Goal: Information Seeking & Learning: Learn about a topic

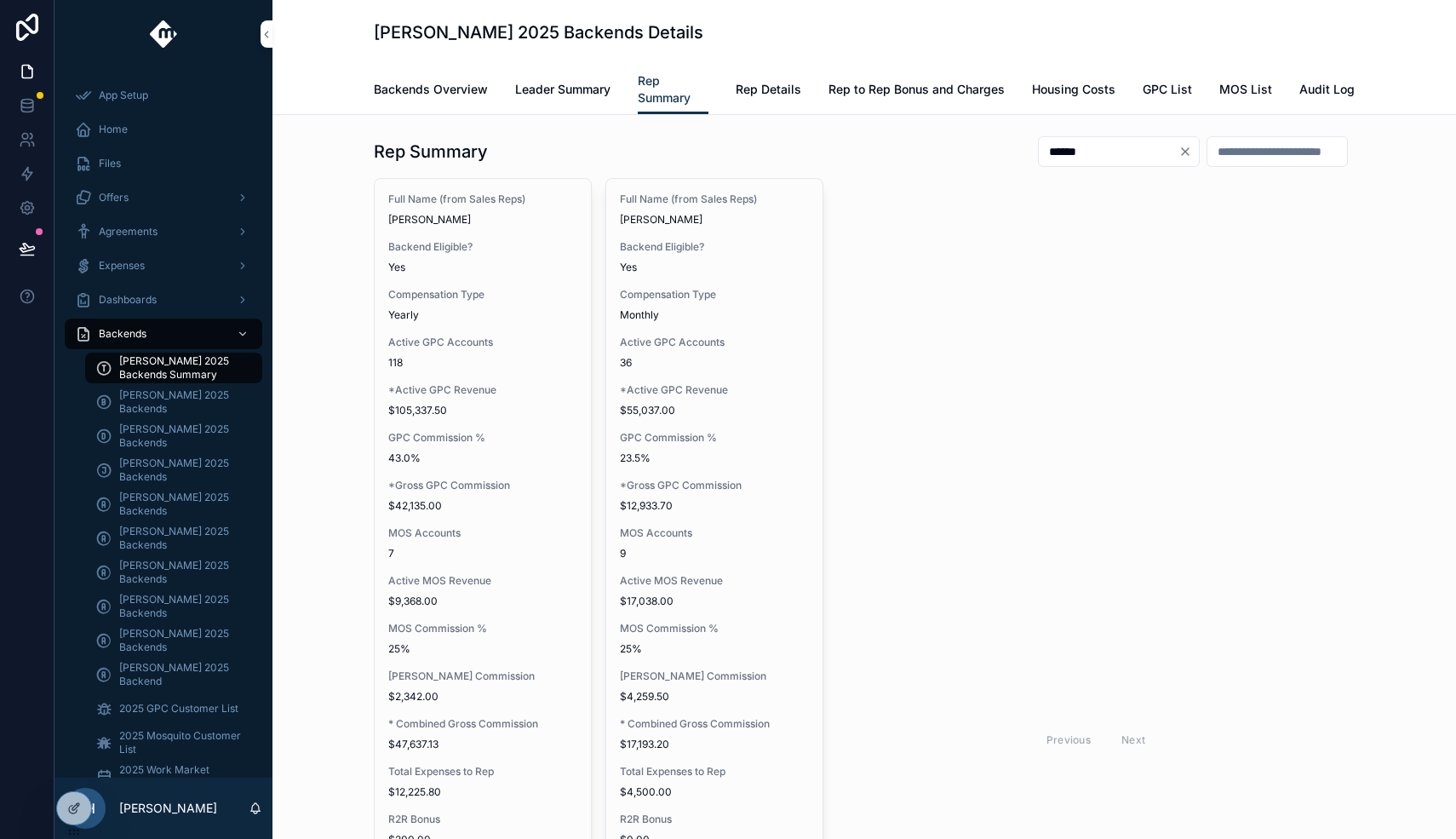
click at [562, 84] on span "Leader Summary" at bounding box center [562, 89] width 95 height 17
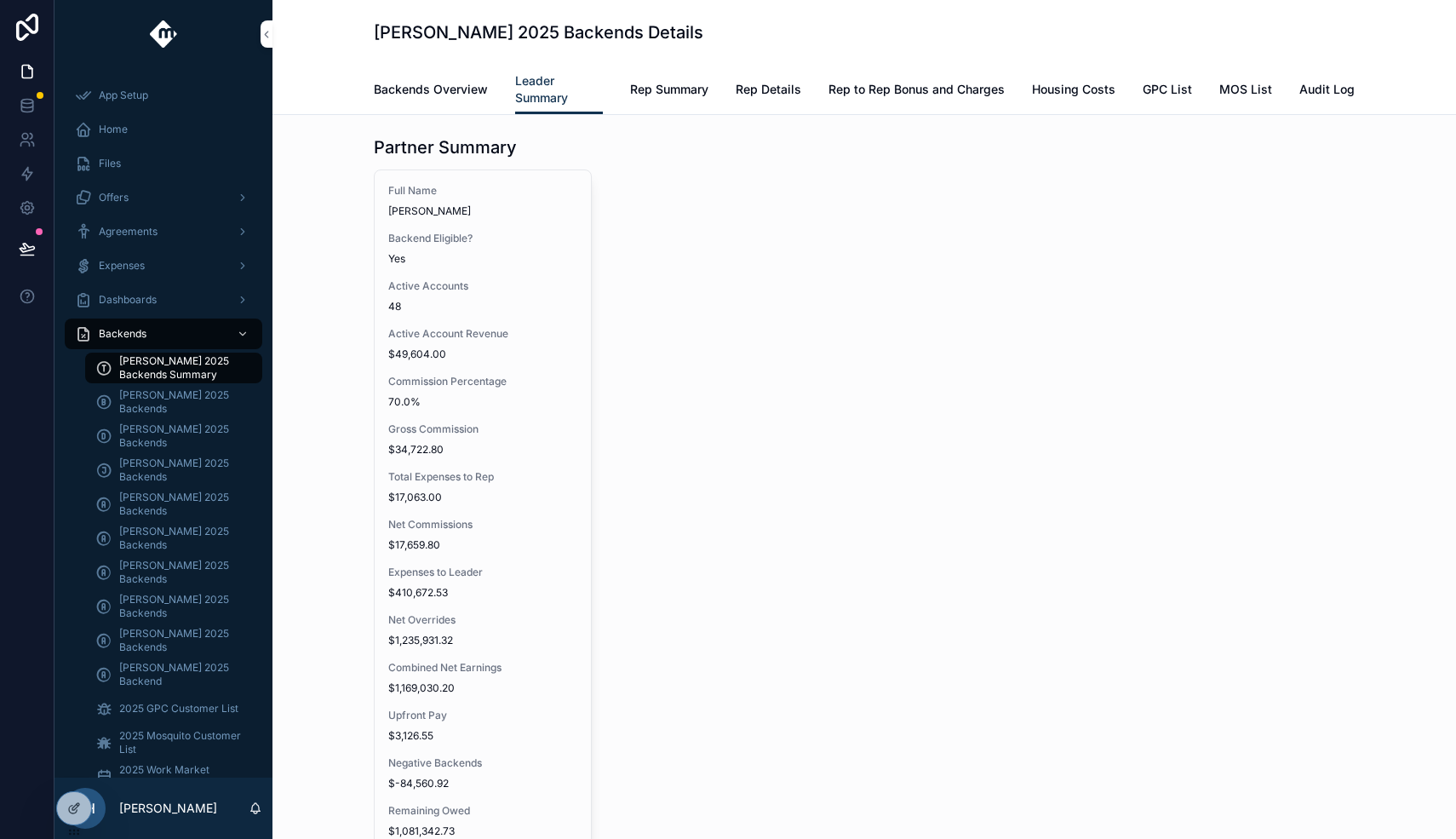
click at [706, 95] on span "Rep Summary" at bounding box center [669, 89] width 78 height 17
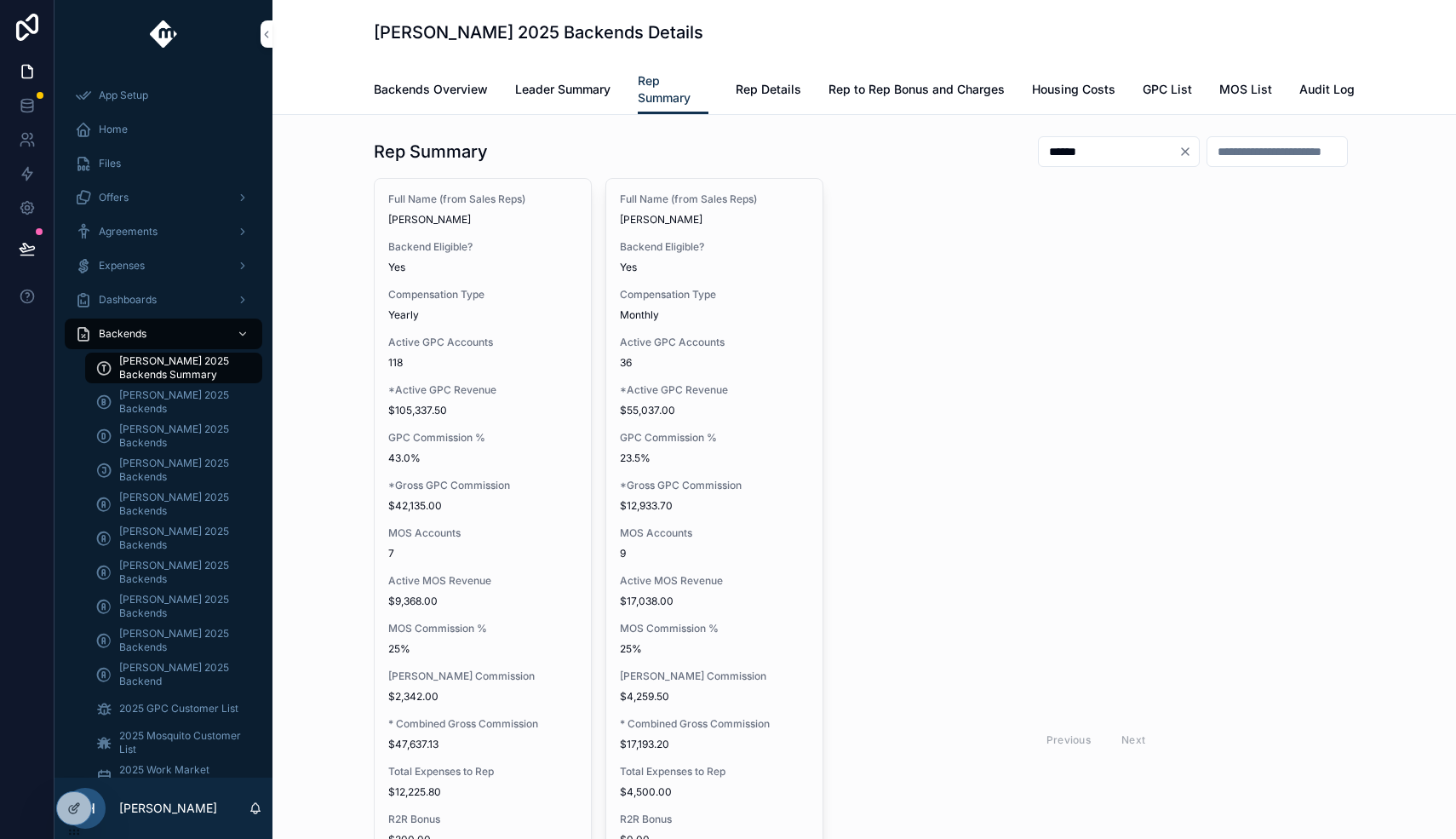
click at [1181, 148] on icon "Clear" at bounding box center [1185, 152] width 7 height 7
click at [1159, 156] on input "scrollable content" at bounding box center [1128, 152] width 140 height 24
type input "*********"
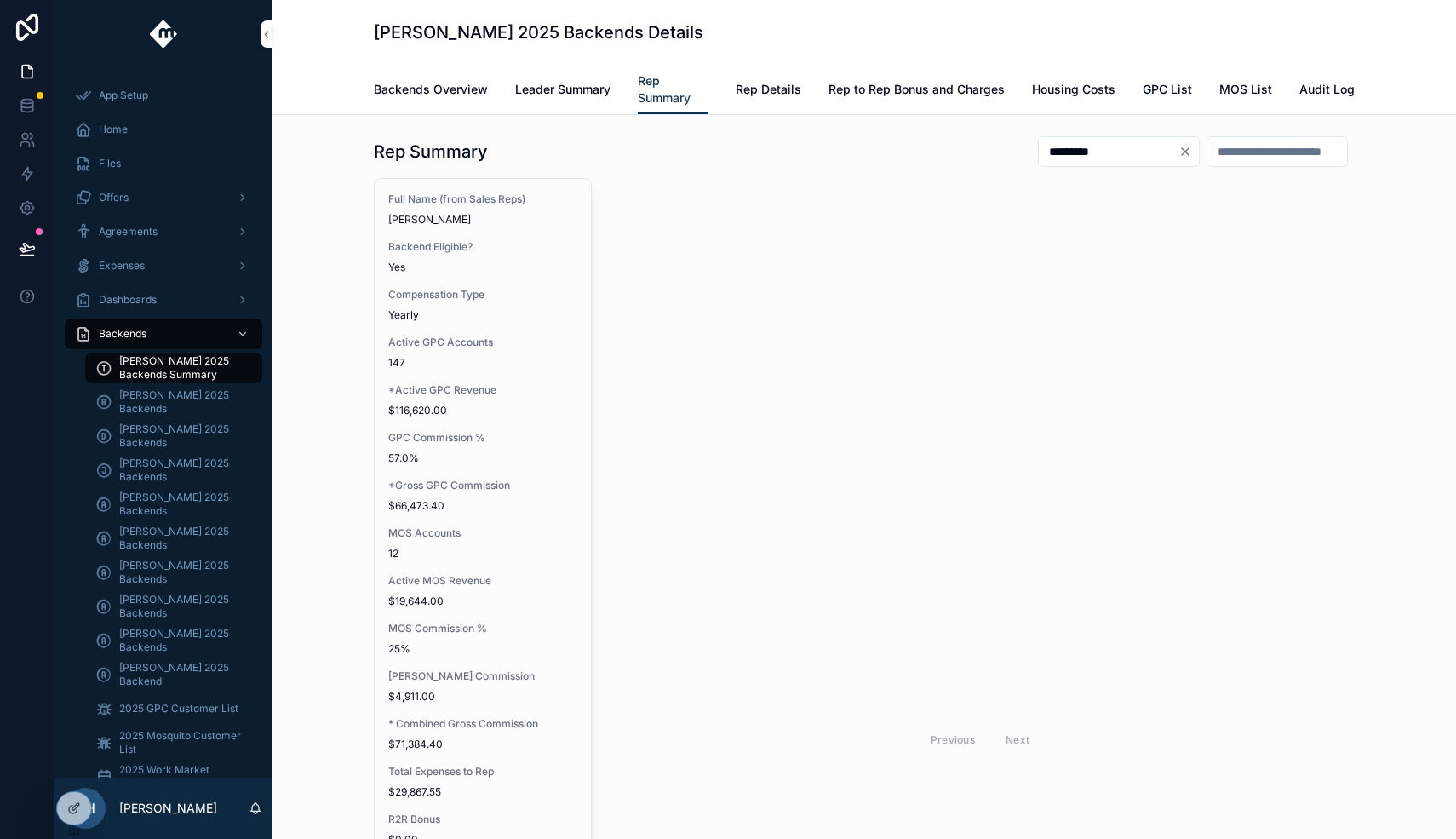
click at [483, 211] on div "Full Name (from Sales Reps) [PERSON_NAME]" at bounding box center [483, 209] width 189 height 34
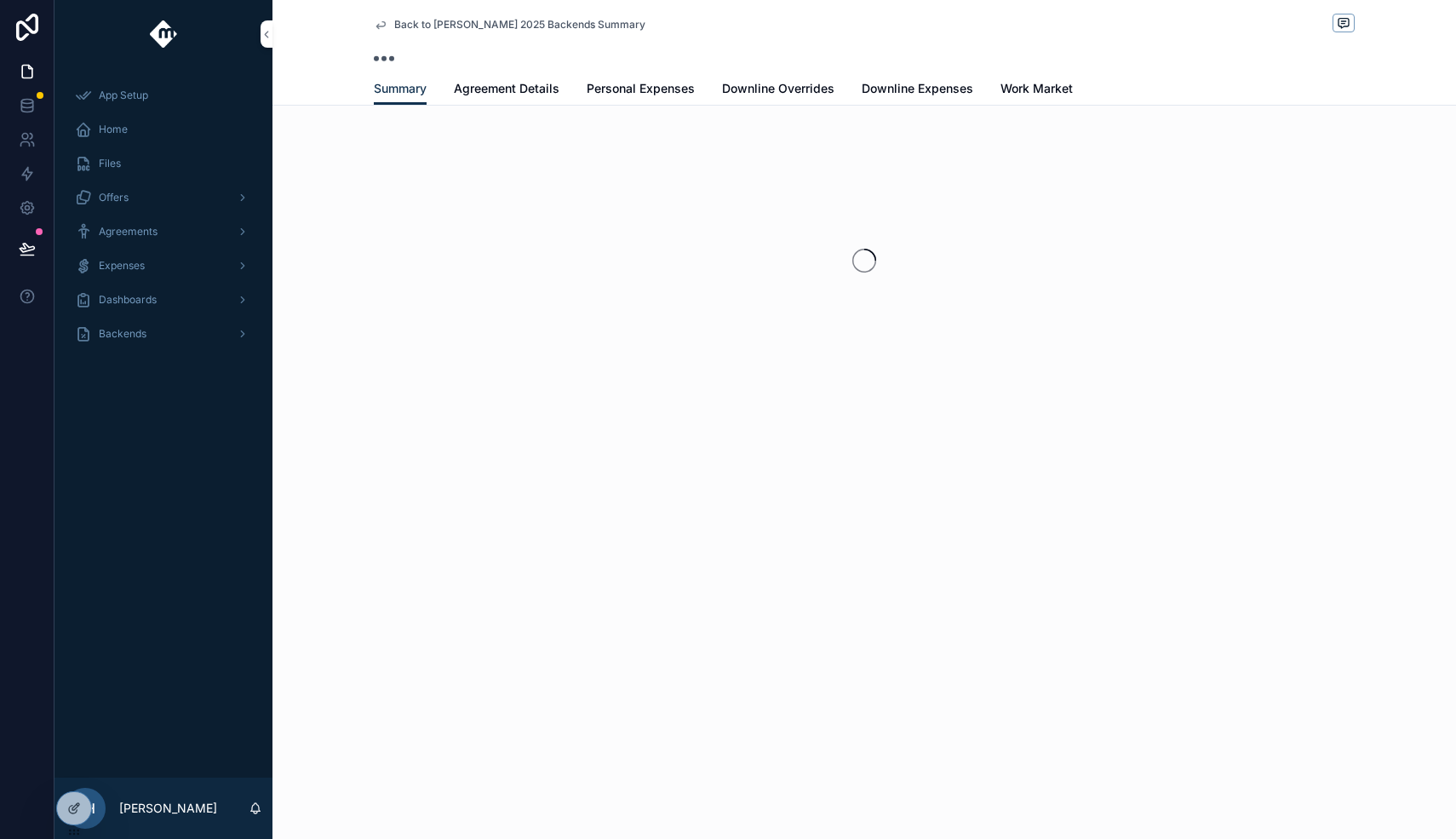
click at [871, 91] on span "Downline Expenses" at bounding box center [917, 88] width 112 height 17
click at [75, 806] on icon at bounding box center [75, 808] width 14 height 14
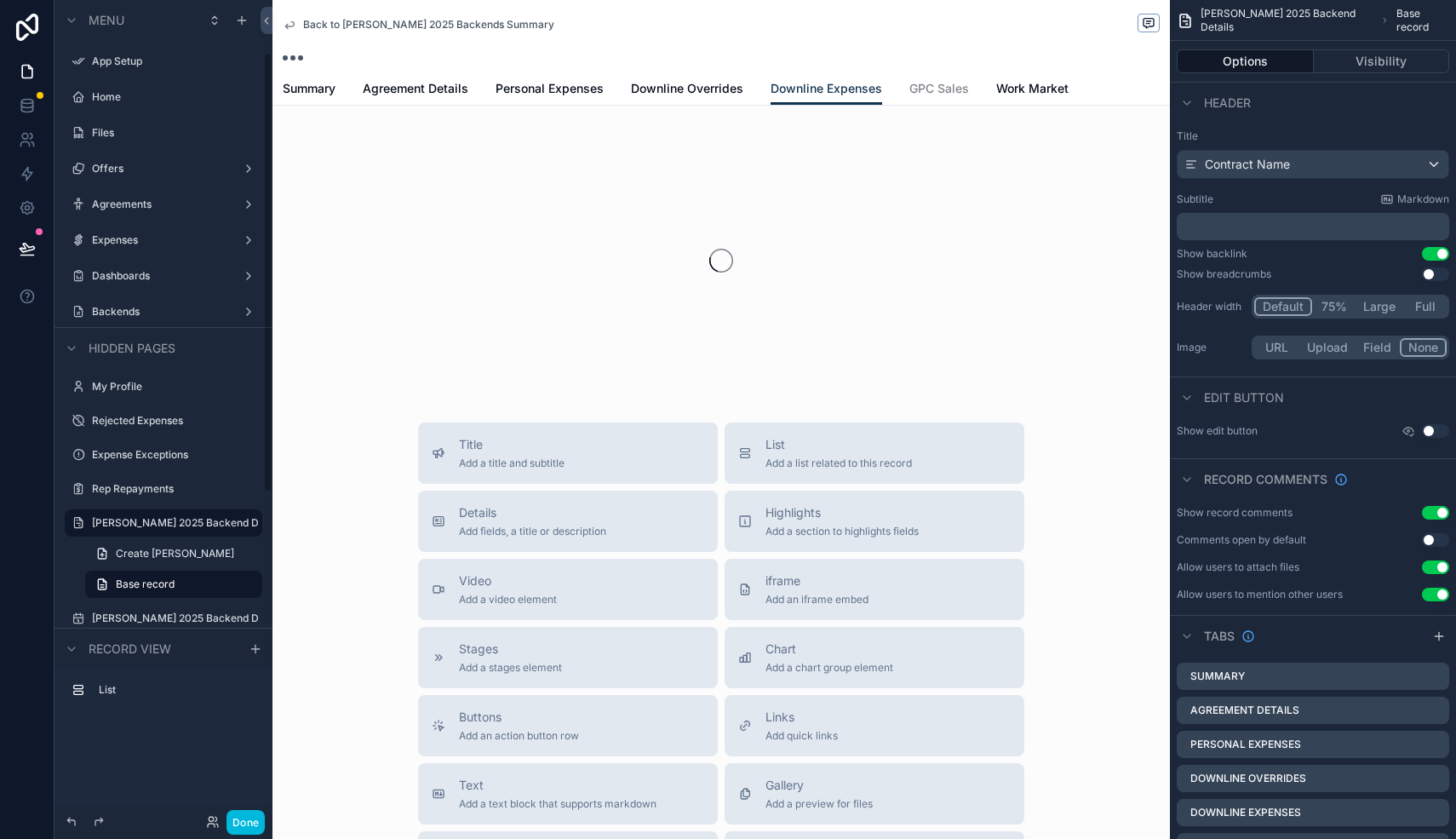
scroll to position [96, 0]
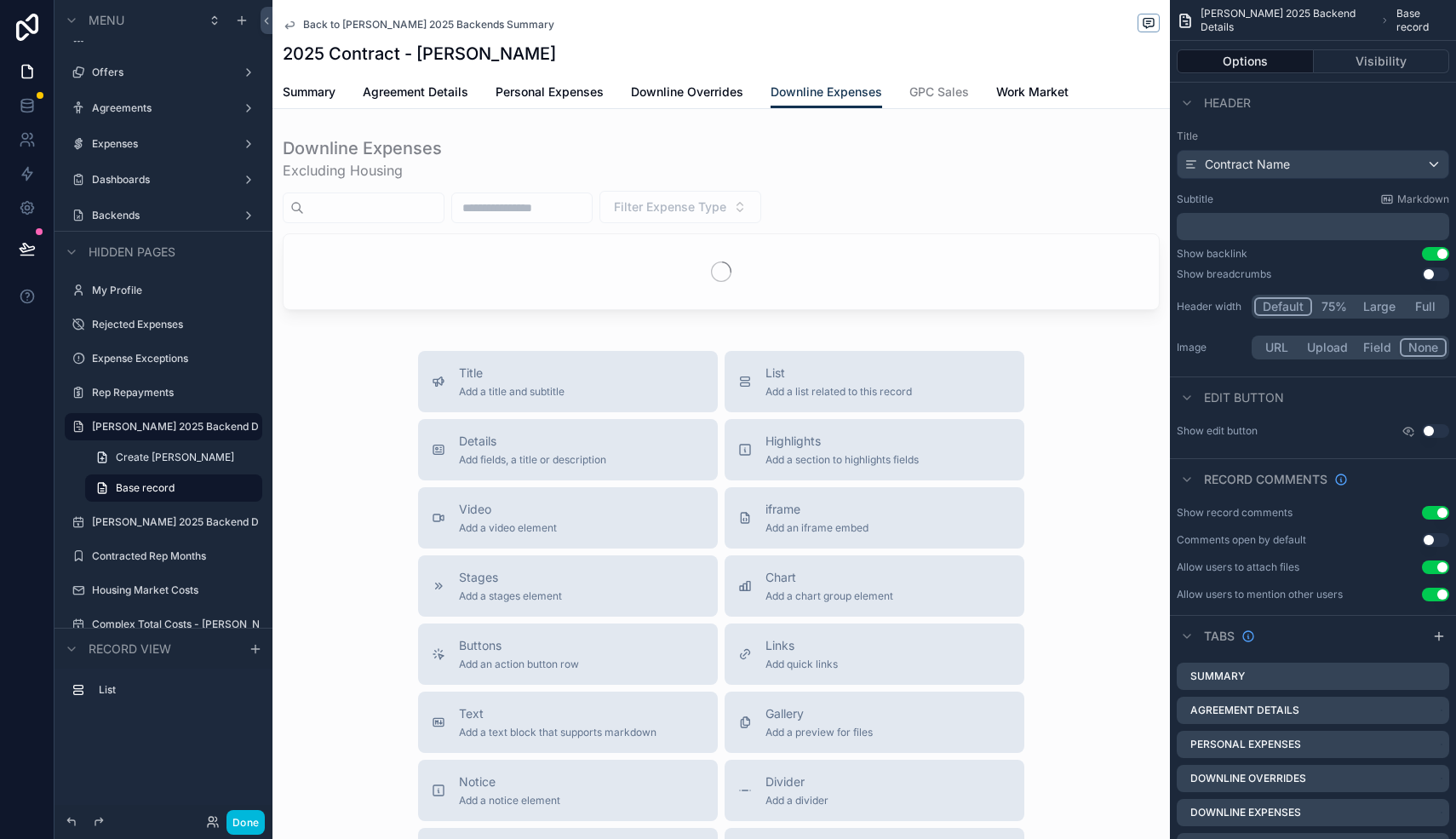
click at [885, 233] on div "scrollable content" at bounding box center [720, 226] width 897 height 194
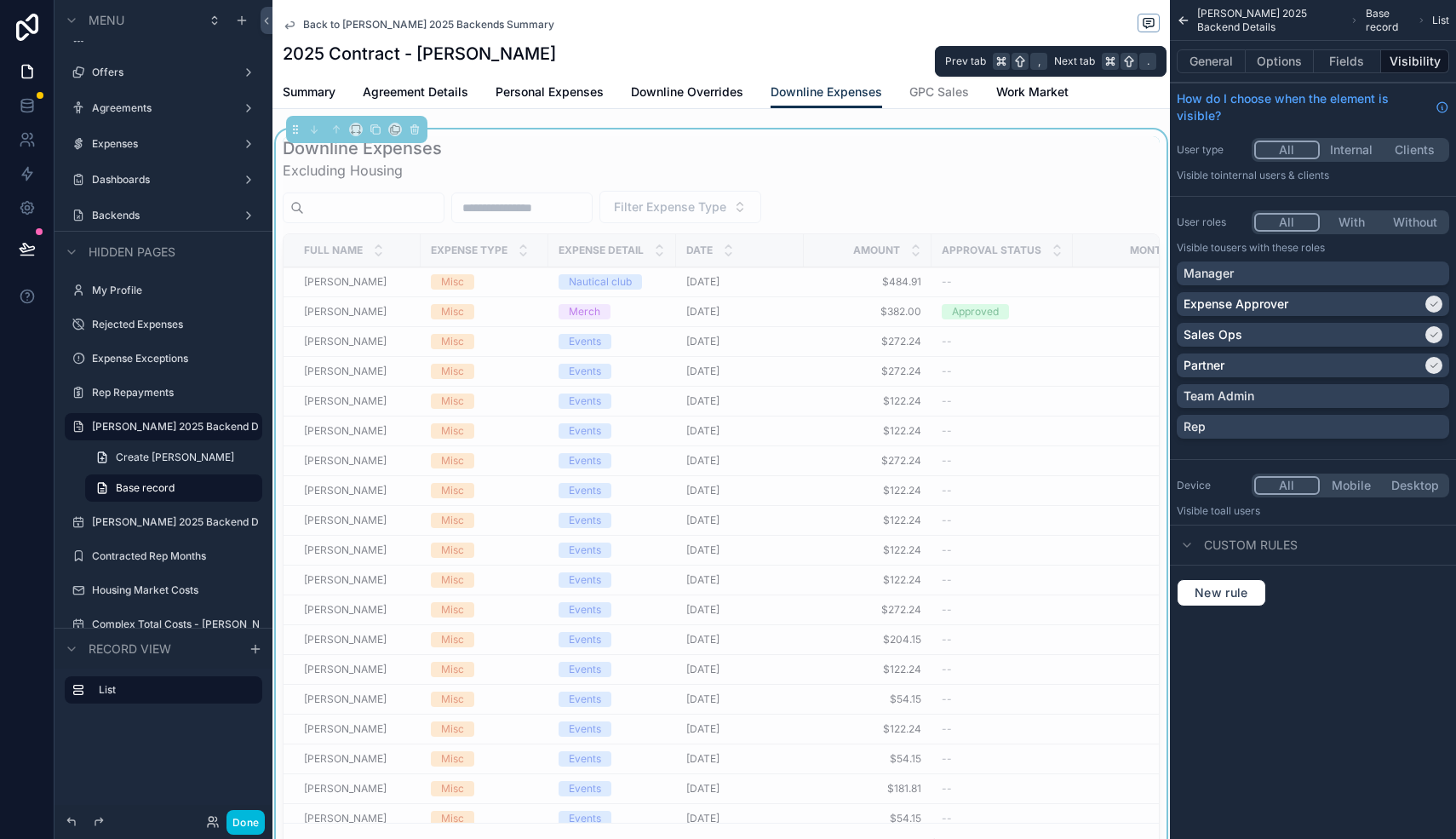
click at [1284, 62] on button "Options" at bounding box center [1279, 62] width 68 height 24
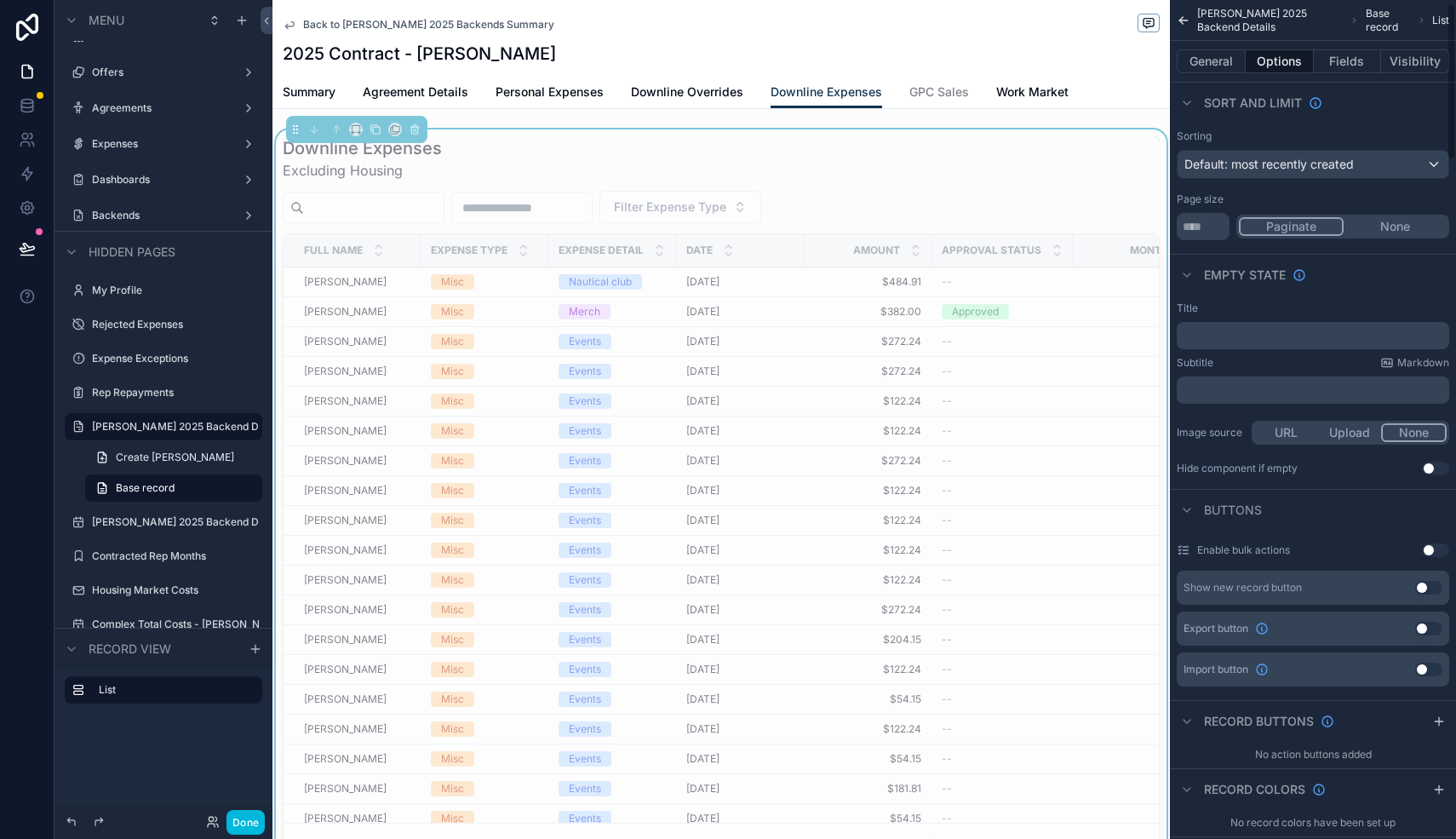
scroll to position [0, 0]
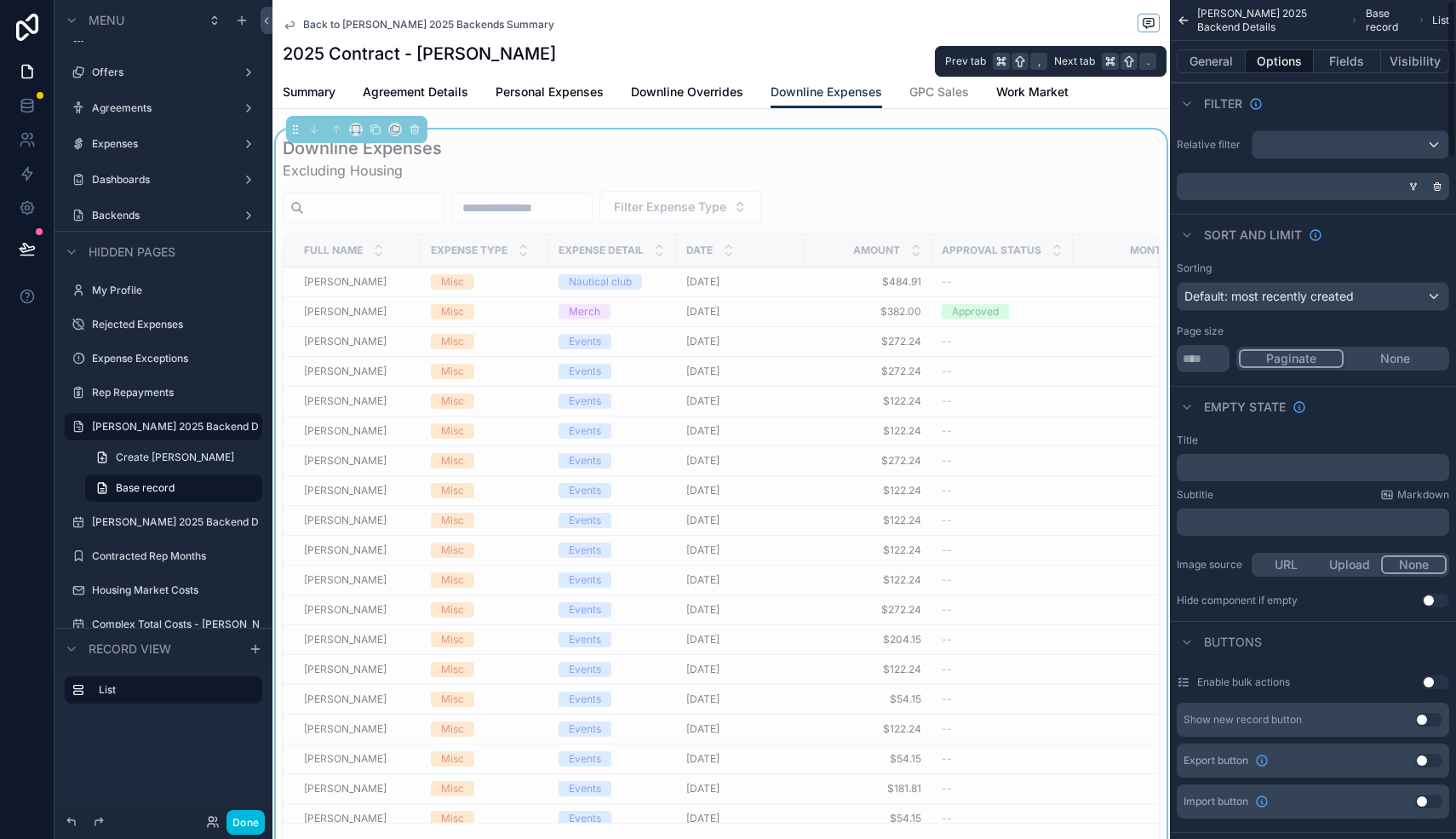
click at [1349, 61] on button "Fields" at bounding box center [1348, 62] width 68 height 24
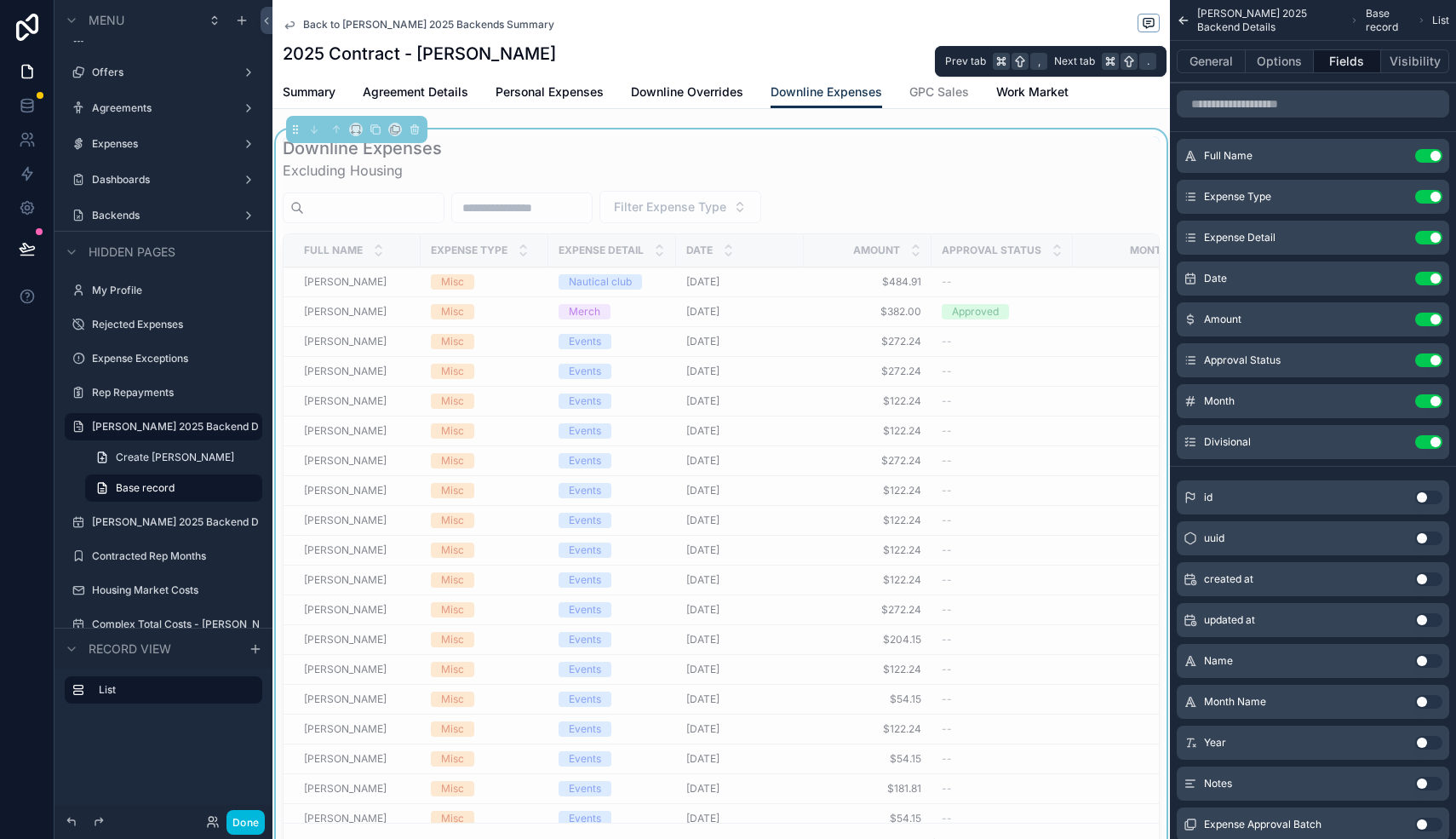
click at [1403, 56] on button "Visibility" at bounding box center [1414, 62] width 68 height 24
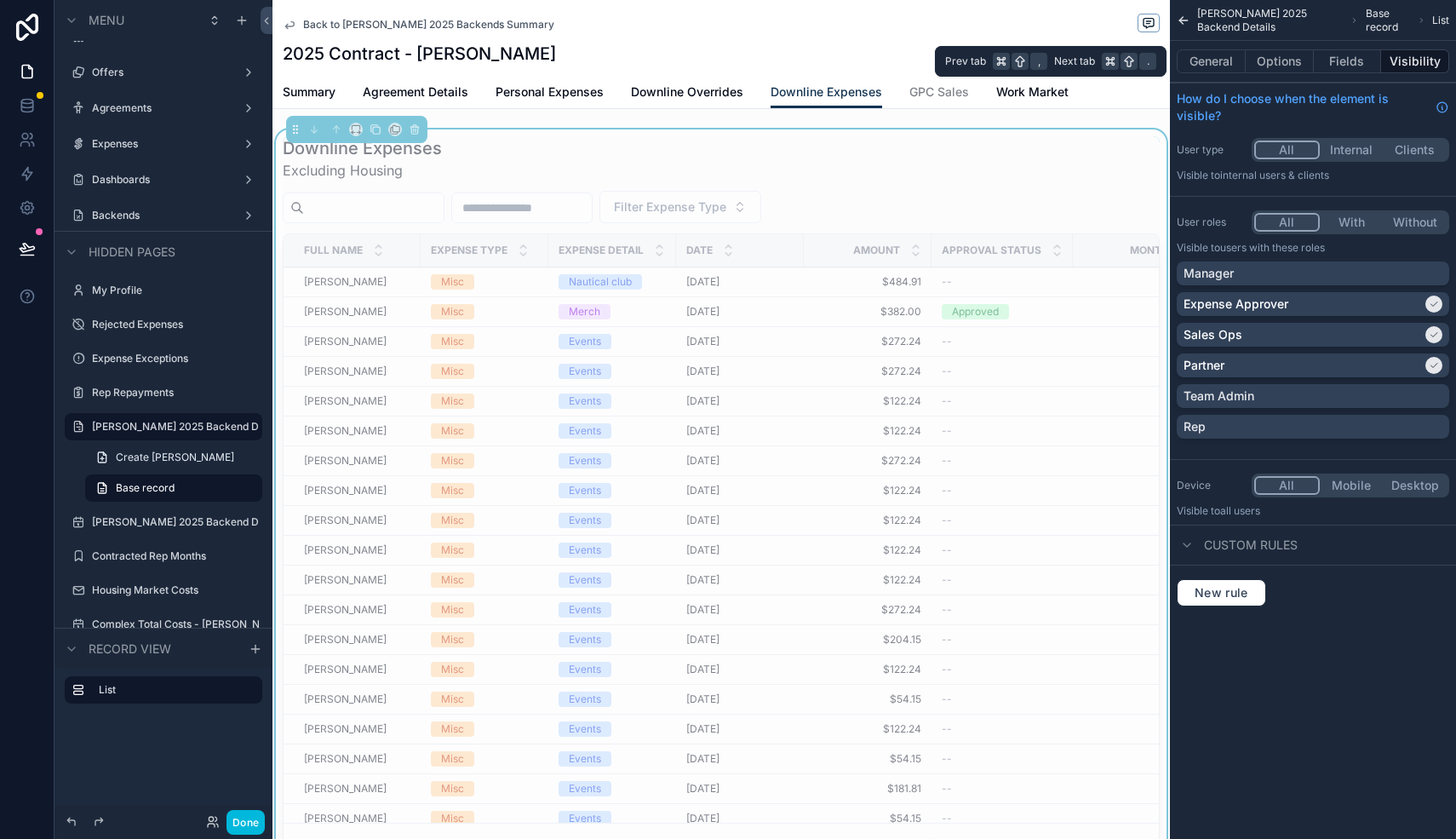
click at [1284, 73] on div "General Options Fields Visibility" at bounding box center [1313, 61] width 286 height 41
click at [1284, 64] on button "Options" at bounding box center [1279, 62] width 68 height 24
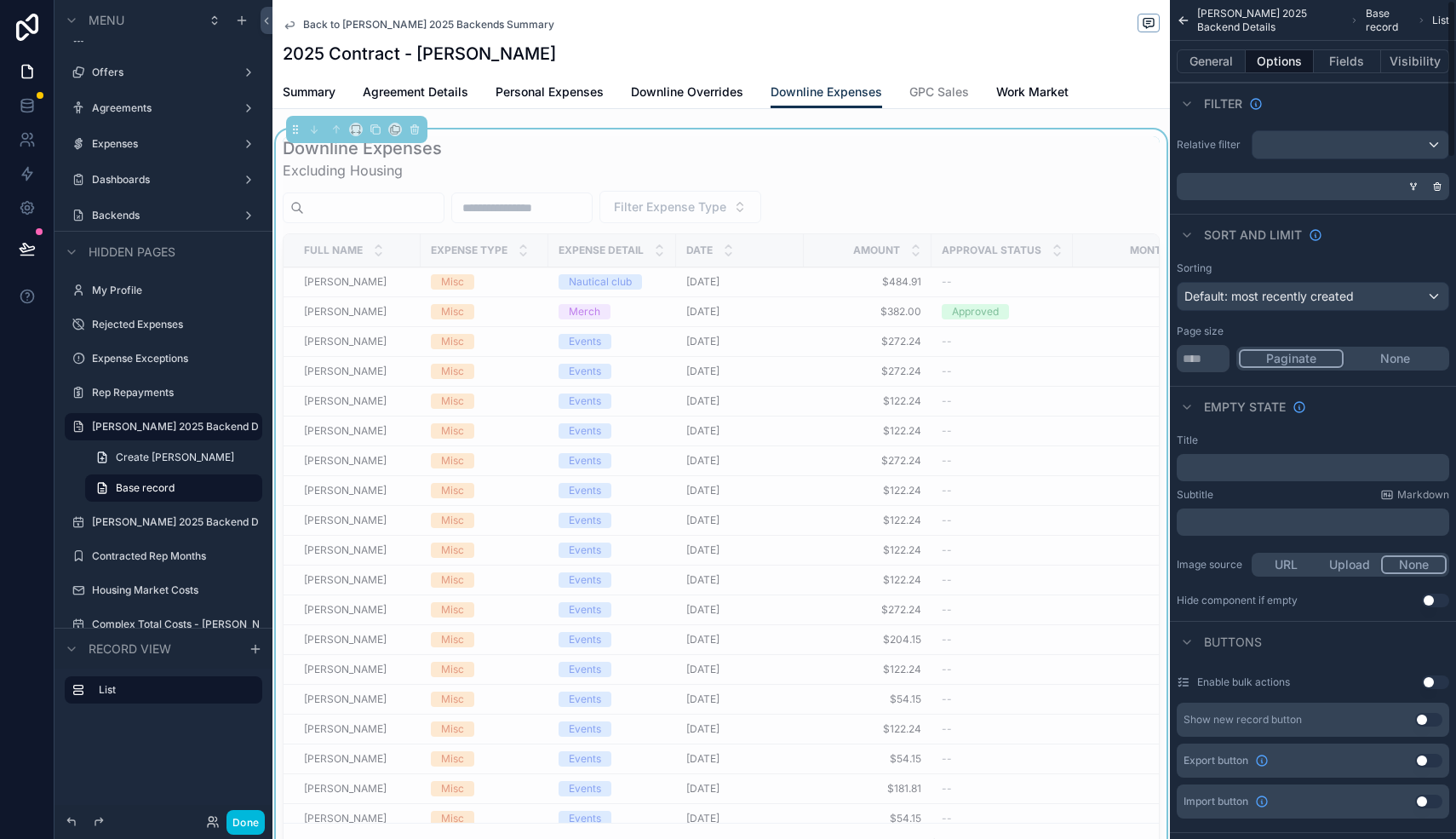
click at [1223, 53] on button "General" at bounding box center [1211, 62] width 69 height 24
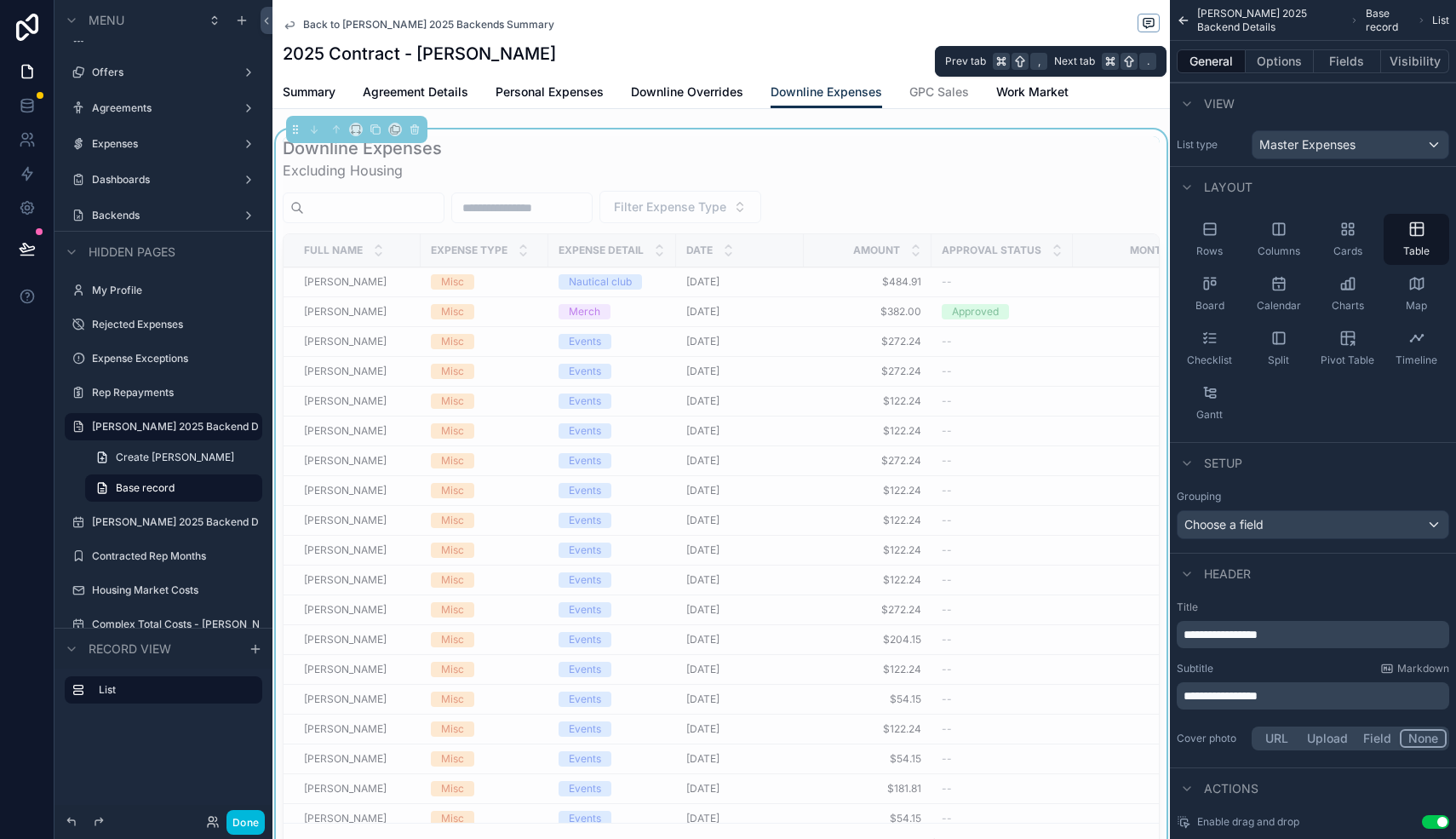
click at [1288, 70] on button "Options" at bounding box center [1279, 62] width 68 height 24
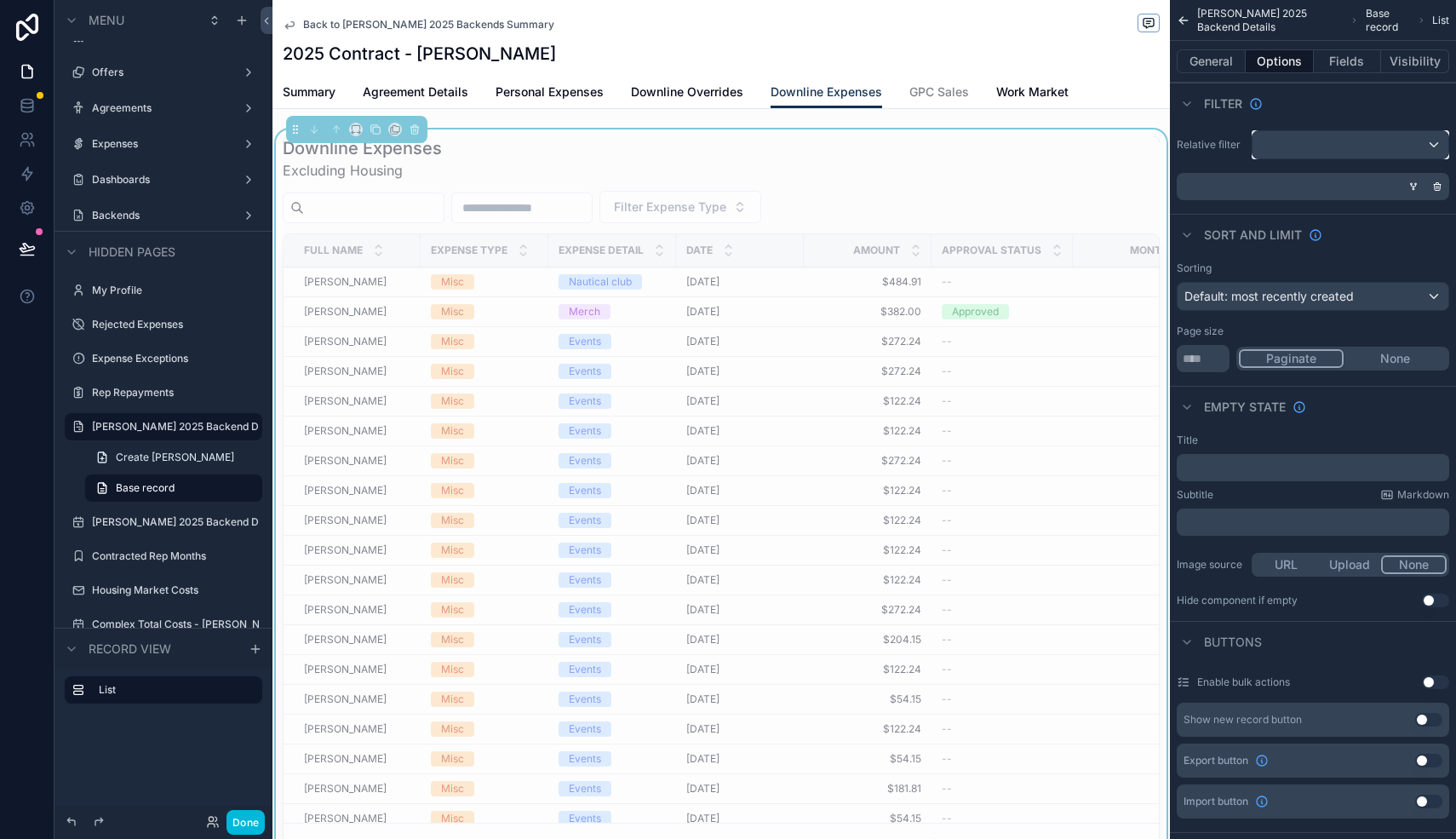
click at [1318, 148] on div "scrollable content" at bounding box center [1350, 144] width 196 height 27
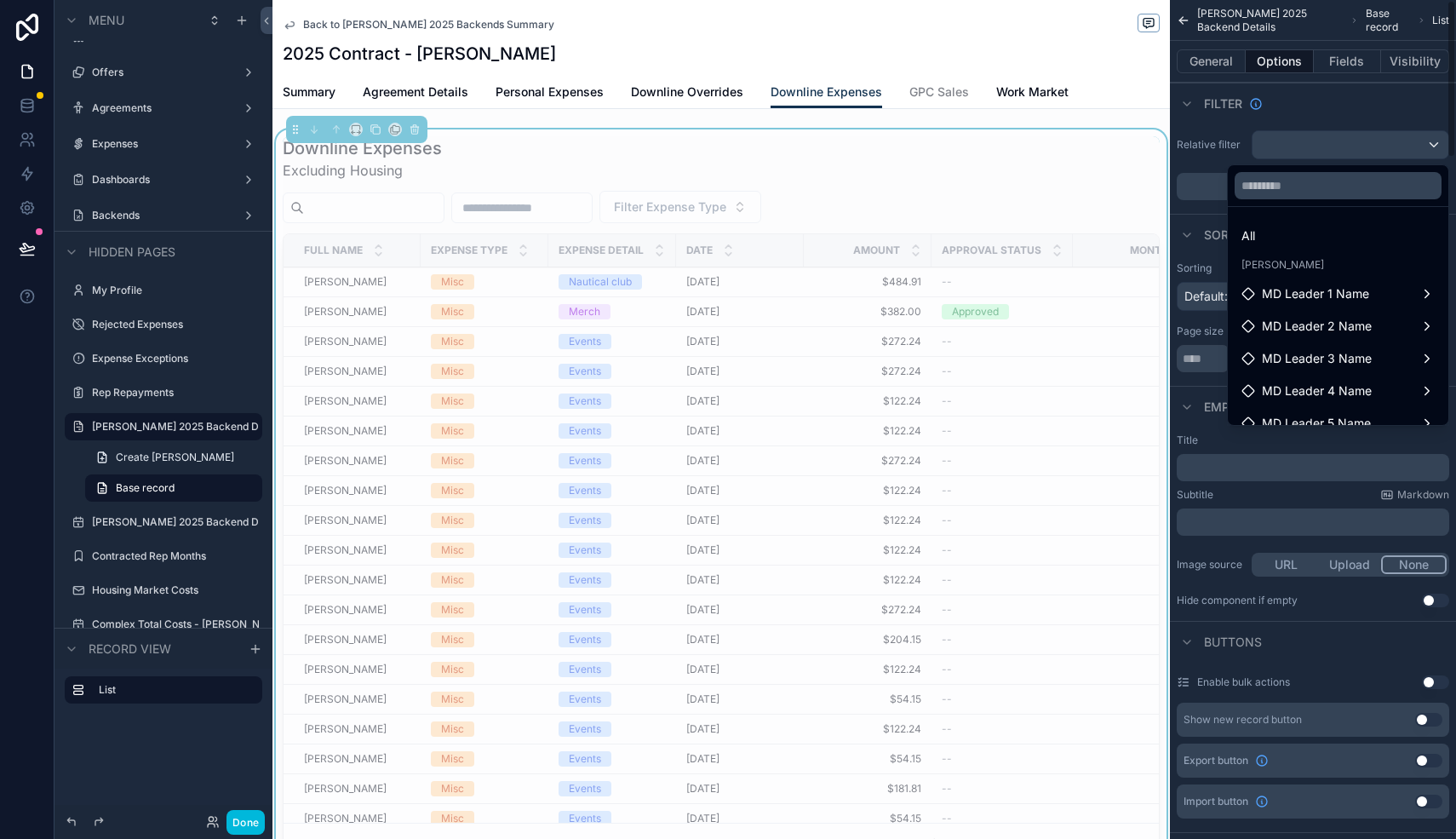
click at [1336, 99] on div "scrollable content" at bounding box center [728, 420] width 1456 height 839
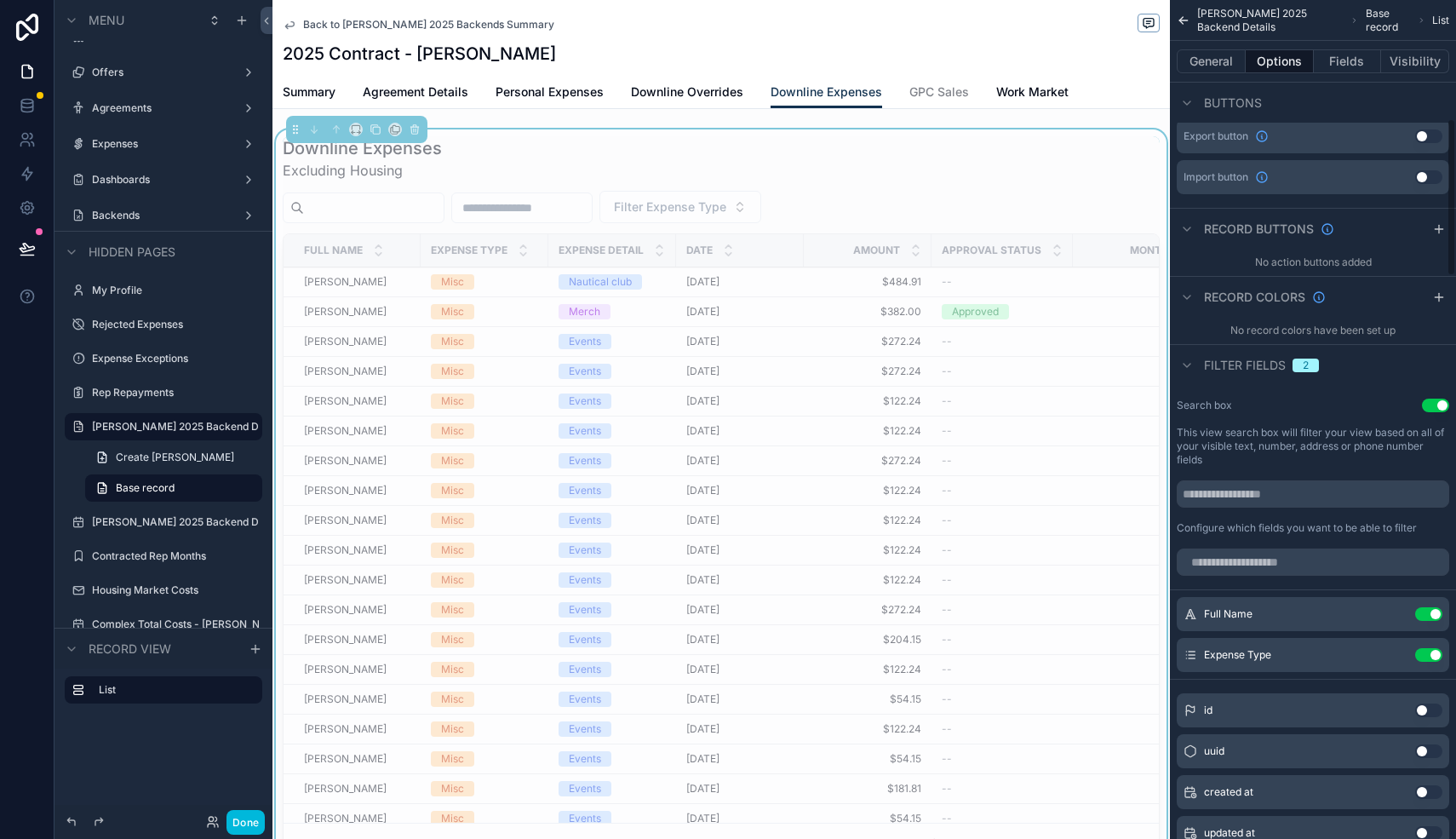
scroll to position [633, 0]
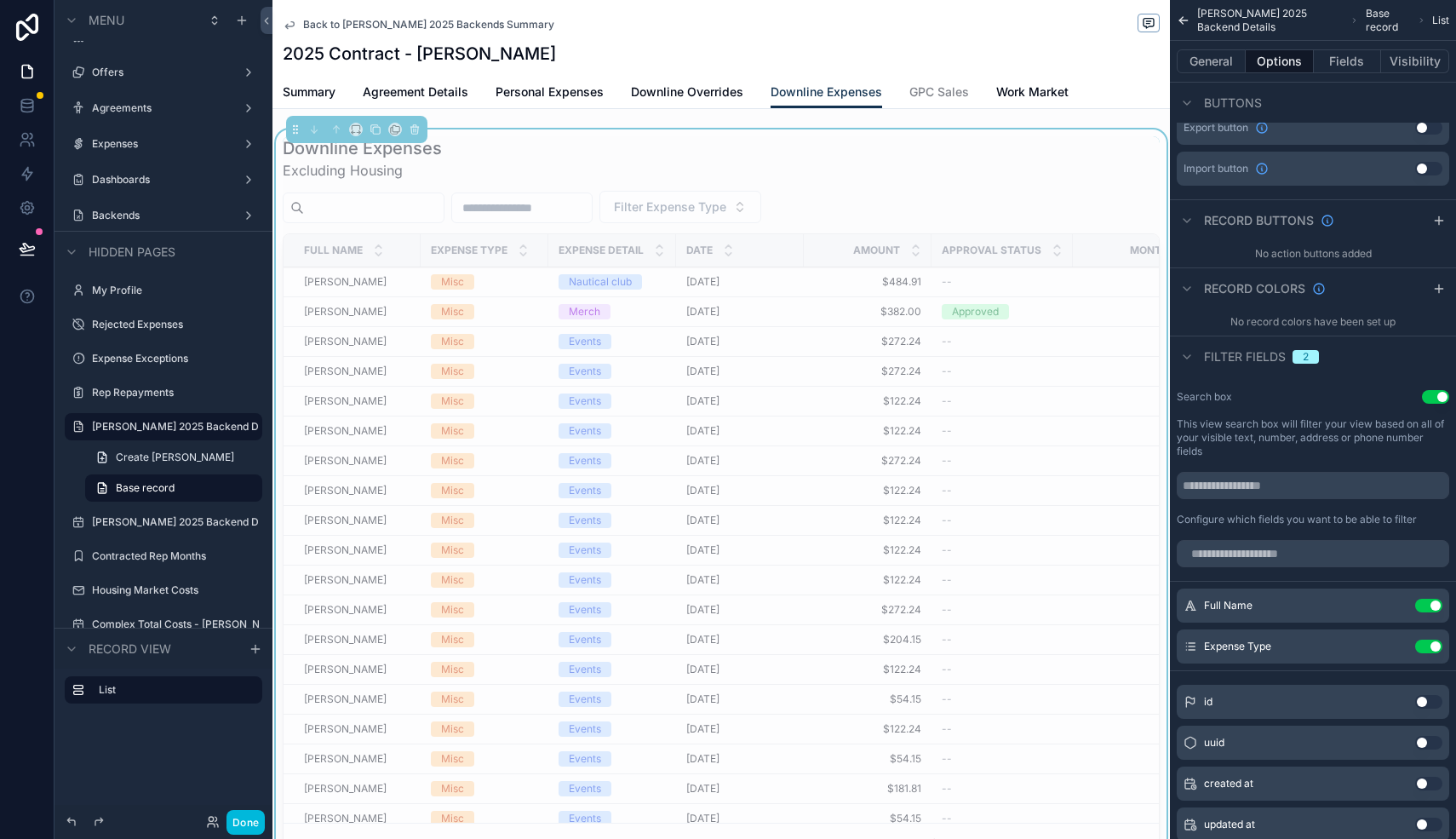
click at [814, 400] on td "$122.24 $122.24" at bounding box center [867, 401] width 127 height 29
click at [647, 282] on div "Nautical club" at bounding box center [612, 282] width 107 height 16
